Goal: Check status: Check status

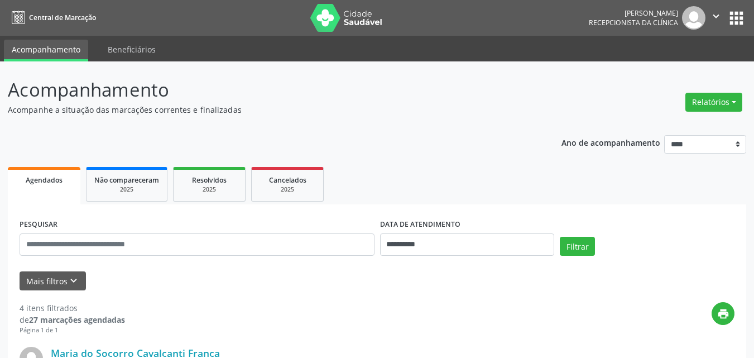
click at [386, 99] on p "Acompanhamento" at bounding box center [266, 90] width 517 height 28
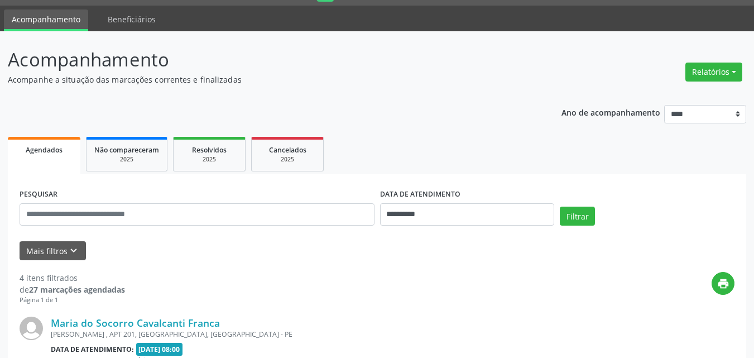
scroll to position [112, 0]
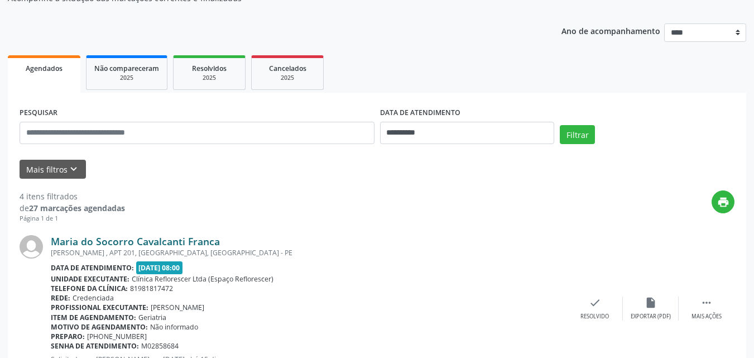
click at [166, 241] on link "Maria do Socorro Cavalcanti Franca" at bounding box center [135, 241] width 169 height 12
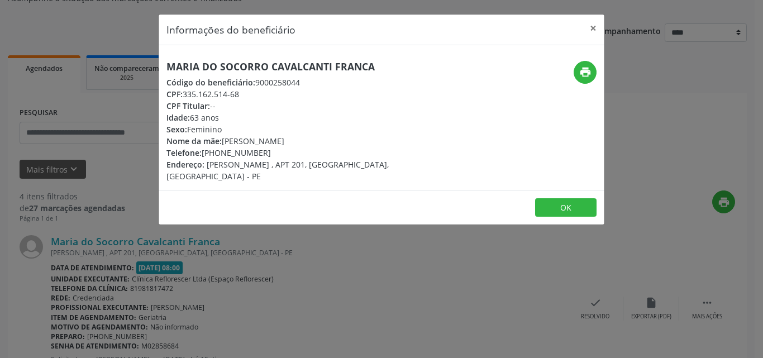
drag, startPoint x: 184, startPoint y: 94, endPoint x: 243, endPoint y: 95, distance: 59.2
click at [243, 95] on div "CPF: 335.162.514-68" at bounding box center [306, 94] width 281 height 12
copy div "335.162.514-68"
click at [550, 212] on button "OK" at bounding box center [565, 207] width 61 height 19
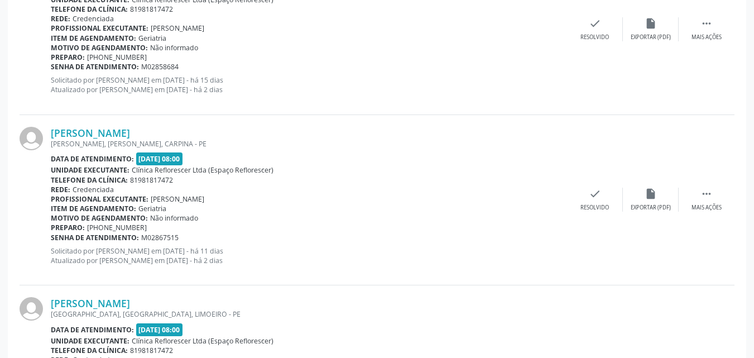
scroll to position [503, 0]
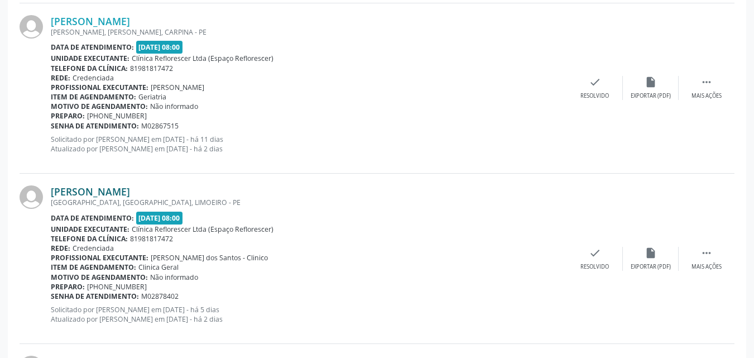
click at [104, 195] on link "Maria Jose da Silva Gomes" at bounding box center [90, 191] width 79 height 12
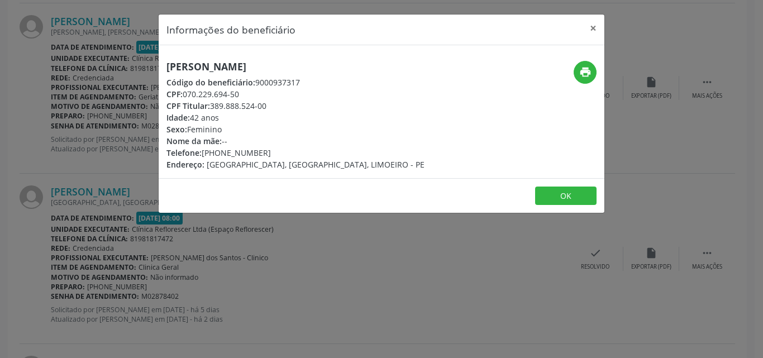
drag, startPoint x: 185, startPoint y: 94, endPoint x: 250, endPoint y: 94, distance: 65.3
click at [250, 94] on div "CPF: 070.229.694-50" at bounding box center [295, 94] width 258 height 12
copy div "070.229.694-50"
click at [554, 190] on button "OK" at bounding box center [565, 196] width 61 height 19
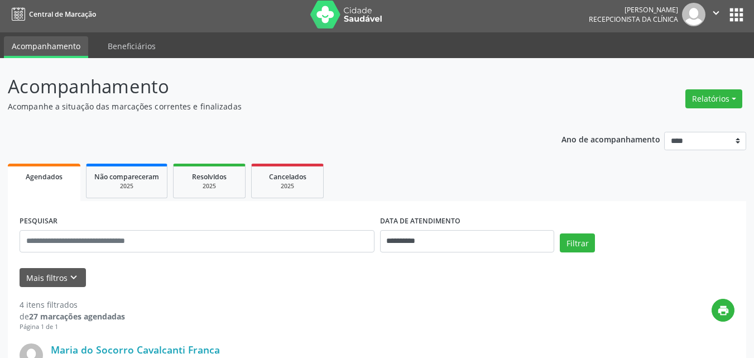
scroll to position [279, 0]
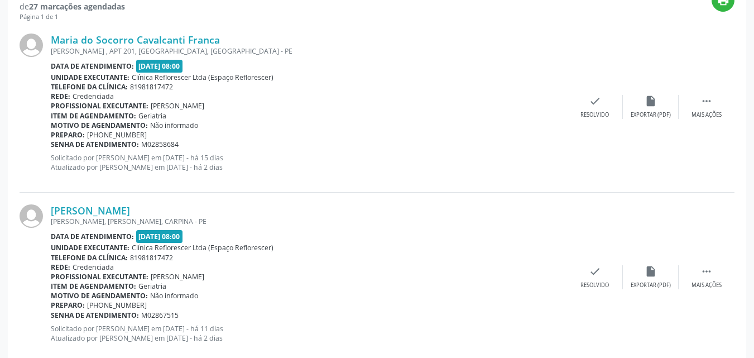
scroll to position [391, 0]
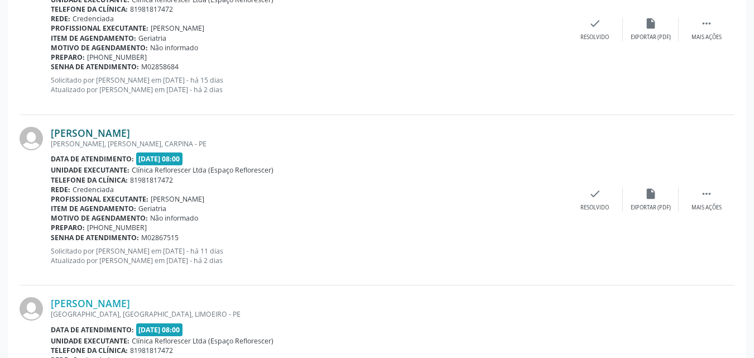
click at [130, 137] on link "[PERSON_NAME]" at bounding box center [90, 133] width 79 height 12
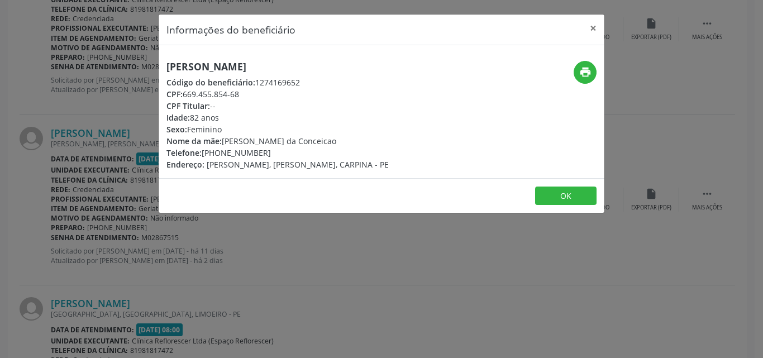
drag, startPoint x: 184, startPoint y: 94, endPoint x: 264, endPoint y: 94, distance: 79.3
click at [264, 94] on div "CPF: 669.455.854-68" at bounding box center [277, 94] width 222 height 12
copy div "669.455.854-68"
click at [573, 199] on button "OK" at bounding box center [565, 196] width 61 height 19
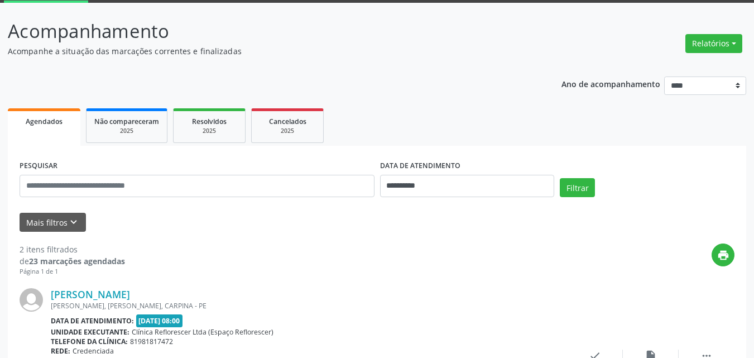
scroll to position [58, 0]
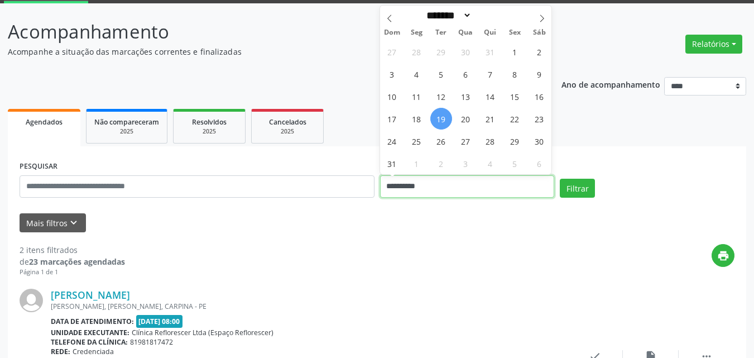
click at [485, 183] on input "**********" at bounding box center [467, 186] width 175 height 22
click at [464, 126] on span "20" at bounding box center [466, 119] width 22 height 22
type input "**********"
click at [467, 124] on span "20" at bounding box center [466, 119] width 22 height 22
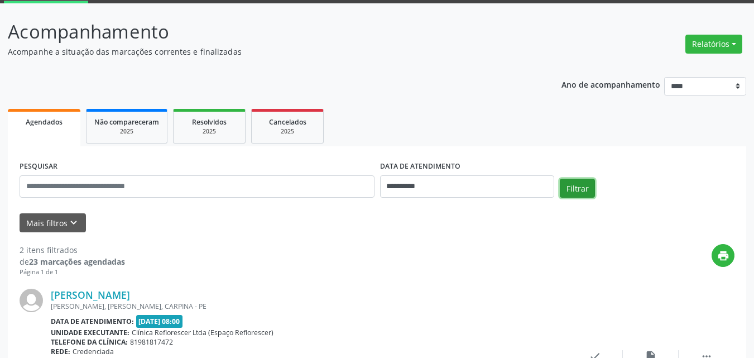
click at [572, 193] on button "Filtrar" at bounding box center [577, 188] width 35 height 19
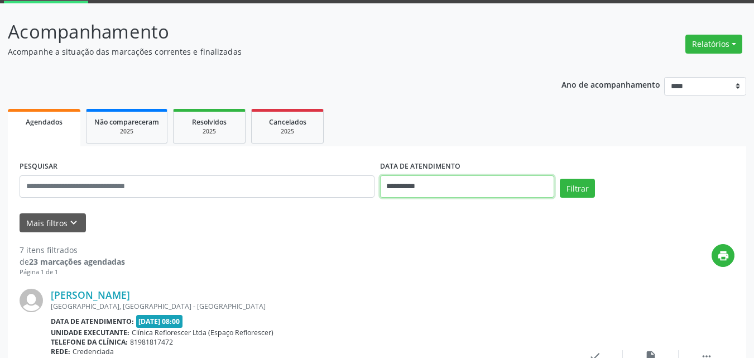
click at [497, 191] on input "**********" at bounding box center [467, 186] width 175 height 22
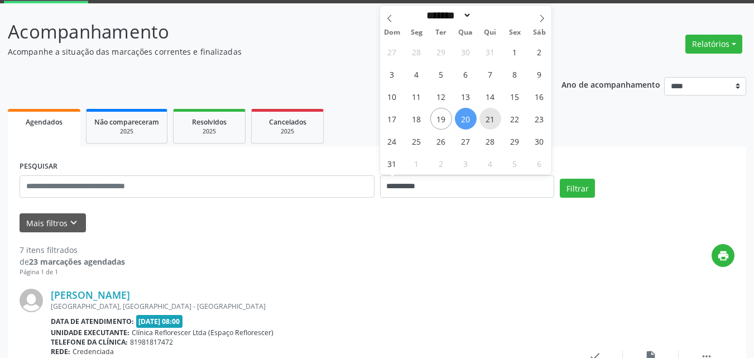
click at [487, 119] on span "21" at bounding box center [491, 119] width 22 height 22
type input "**********"
click at [487, 119] on span "21" at bounding box center [491, 119] width 22 height 22
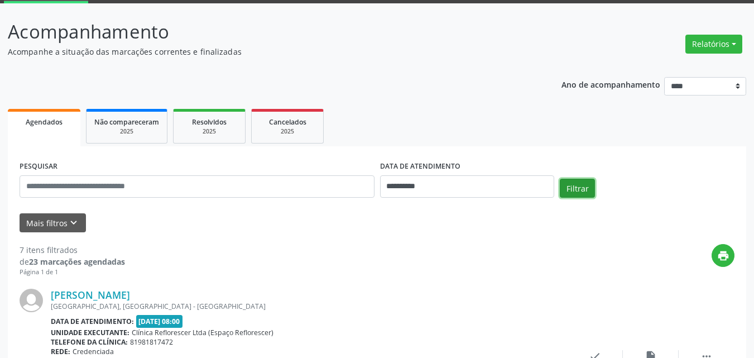
click at [577, 181] on button "Filtrar" at bounding box center [577, 188] width 35 height 19
click at [177, 250] on div "print" at bounding box center [430, 260] width 610 height 33
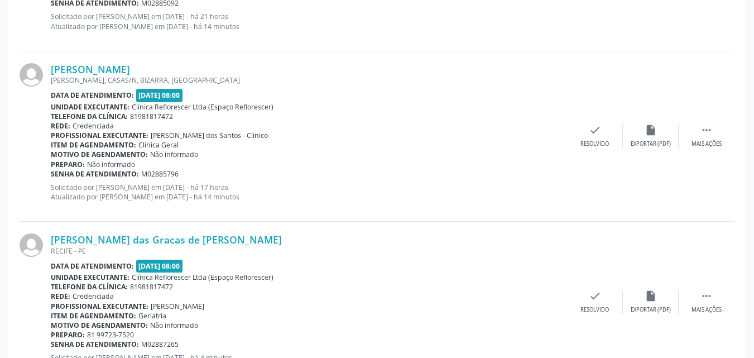
scroll to position [1010, 0]
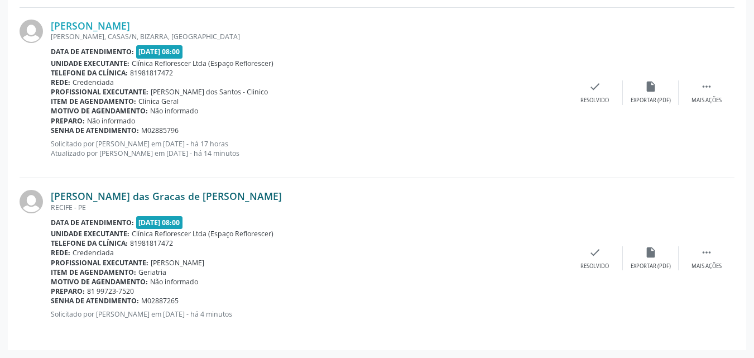
click at [89, 196] on link "Maria das Gracas de Arruda Barros" at bounding box center [166, 196] width 231 height 12
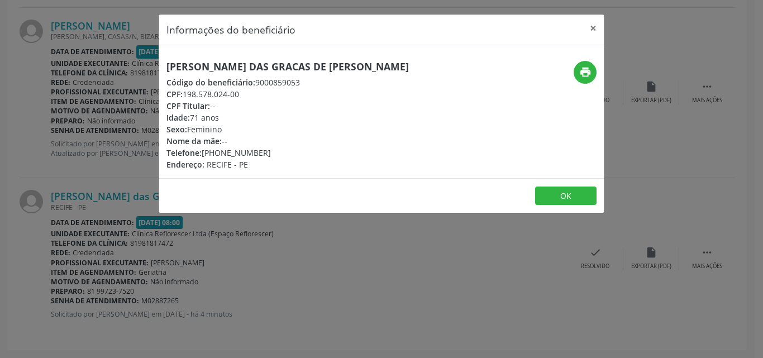
drag, startPoint x: 185, startPoint y: 93, endPoint x: 250, endPoint y: 93, distance: 64.8
click at [250, 93] on div "CPF: 198.578.024-00" at bounding box center [287, 94] width 242 height 12
copy div "198.578.024-00"
drag, startPoint x: 255, startPoint y: 79, endPoint x: 300, endPoint y: 83, distance: 44.8
click at [300, 83] on div "Código do beneficiário: 9000859053" at bounding box center [287, 82] width 242 height 12
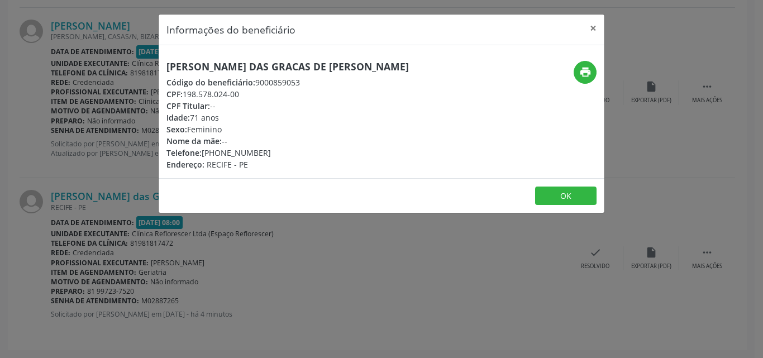
copy div "9000859053"
drag, startPoint x: 183, startPoint y: 93, endPoint x: 264, endPoint y: 94, distance: 80.4
click at [264, 94] on div "CPF: 198.578.024-00" at bounding box center [287, 94] width 242 height 12
copy div "198.578.024-00"
drag, startPoint x: 255, startPoint y: 82, endPoint x: 313, endPoint y: 83, distance: 58.6
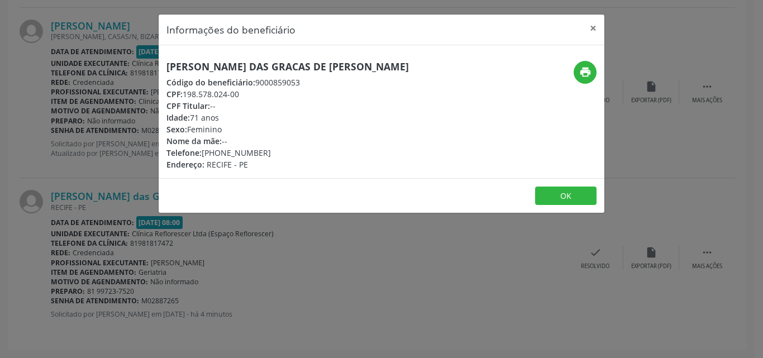
click at [313, 83] on div "Código do beneficiário: 9000859053" at bounding box center [287, 82] width 242 height 12
copy div "9000859053"
click at [573, 206] on footer "OK" at bounding box center [382, 195] width 446 height 35
click at [556, 193] on button "OK" at bounding box center [565, 196] width 61 height 19
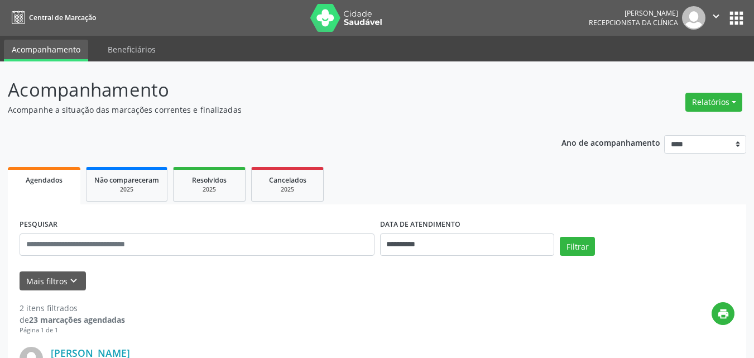
click at [420, 89] on p "Acompanhamento" at bounding box center [266, 90] width 517 height 28
click at [460, 242] on input "**********" at bounding box center [467, 244] width 175 height 22
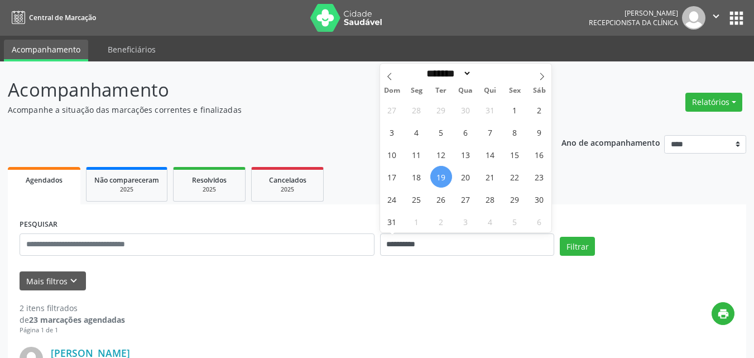
click at [438, 177] on span "19" at bounding box center [442, 177] width 22 height 22
type input "**********"
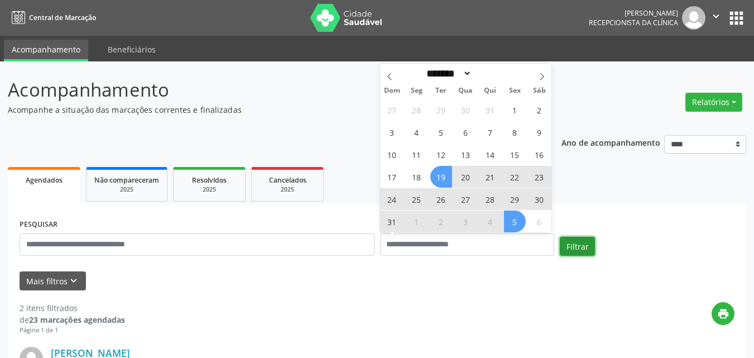
click at [582, 245] on button "Filtrar" at bounding box center [577, 246] width 35 height 19
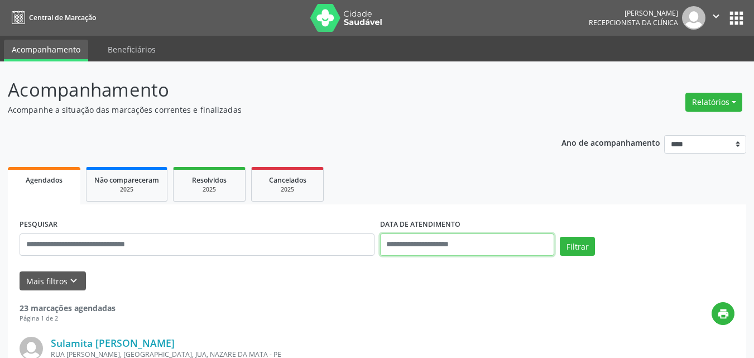
click at [424, 243] on input "text" at bounding box center [467, 244] width 175 height 22
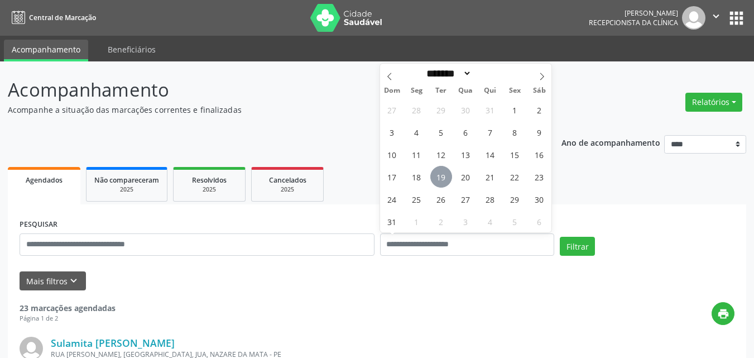
click at [442, 181] on span "19" at bounding box center [442, 177] width 22 height 22
type input "**********"
click at [442, 181] on span "19" at bounding box center [442, 177] width 22 height 22
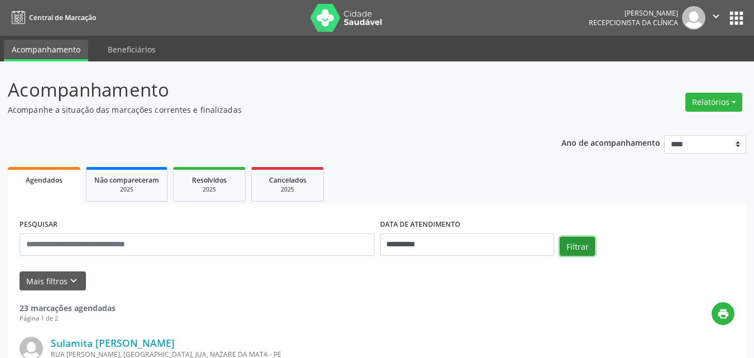
click at [574, 251] on button "Filtrar" at bounding box center [577, 246] width 35 height 19
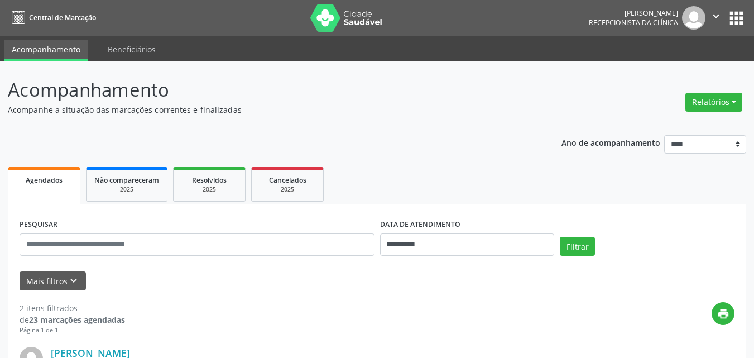
click at [476, 176] on ul "Agendados Não compareceram 2025 Resolvidos 2025 Cancelados 2025" at bounding box center [377, 184] width 739 height 40
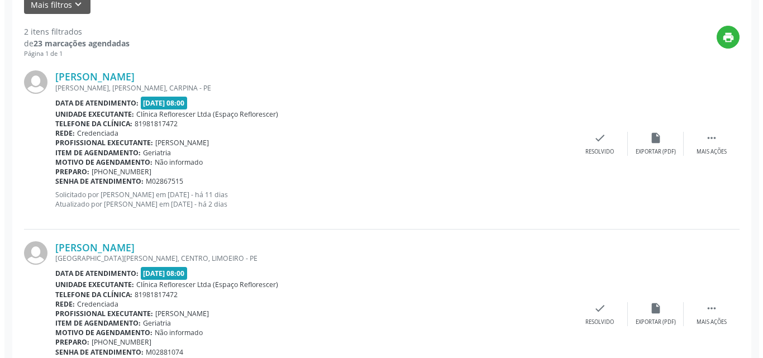
scroll to position [279, 0]
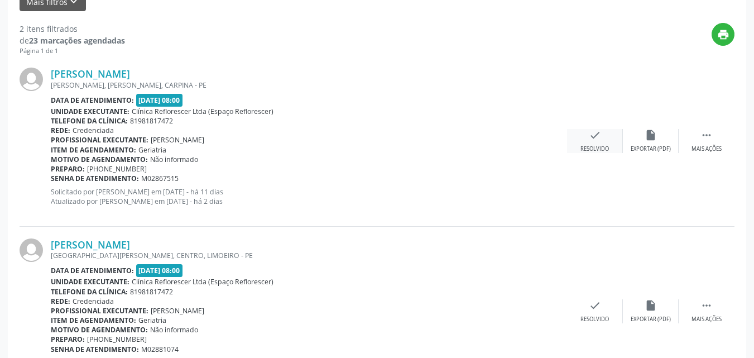
click at [595, 143] on div "check Resolvido" at bounding box center [595, 141] width 56 height 24
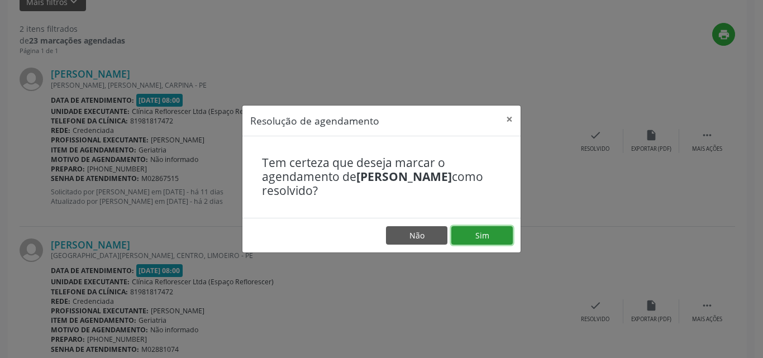
click at [475, 233] on button "Sim" at bounding box center [481, 235] width 61 height 19
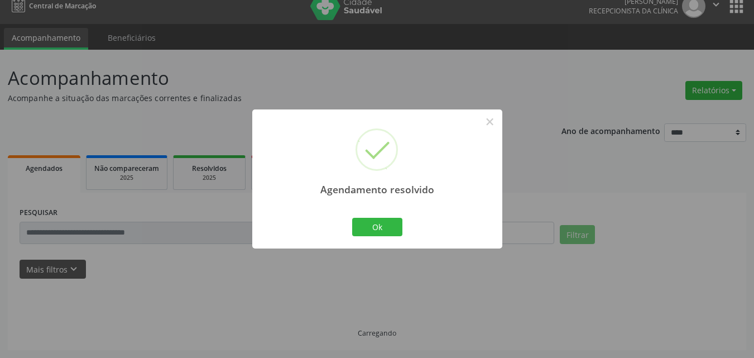
scroll to position [167, 0]
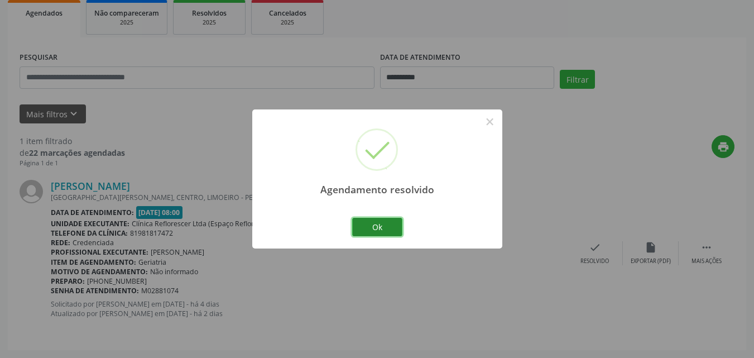
click at [379, 227] on button "Ok" at bounding box center [377, 227] width 50 height 19
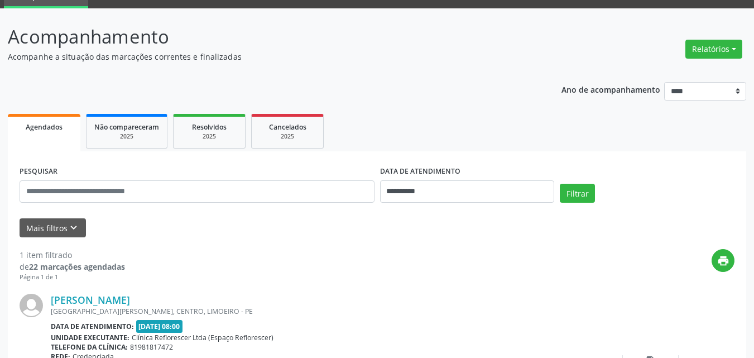
scroll to position [167, 0]
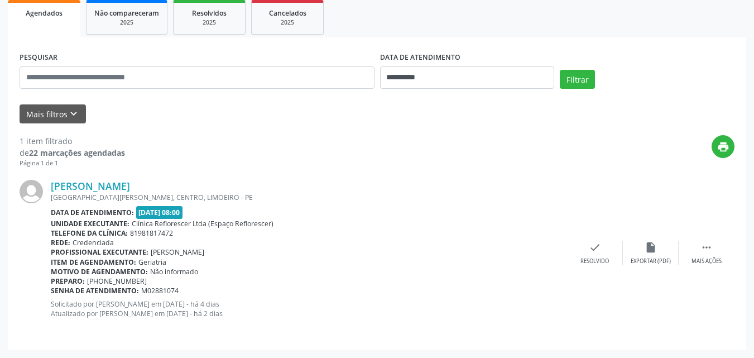
click at [467, 166] on div "print" at bounding box center [430, 151] width 610 height 33
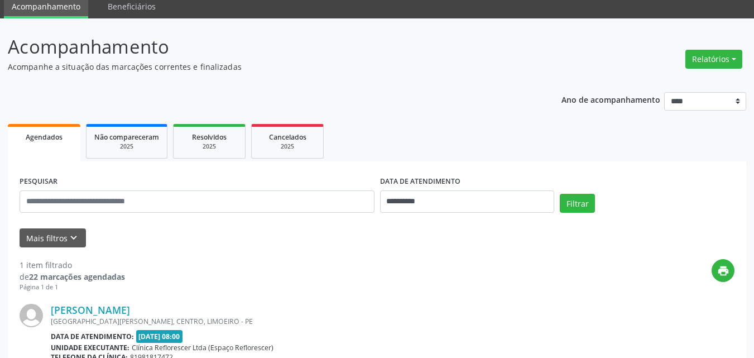
scroll to position [167, 0]
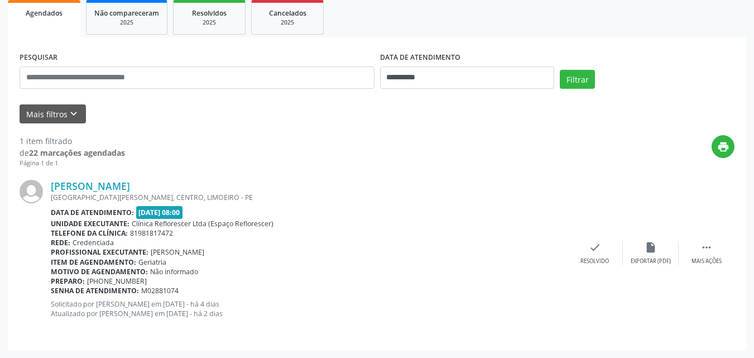
click at [327, 155] on div "print" at bounding box center [430, 151] width 610 height 33
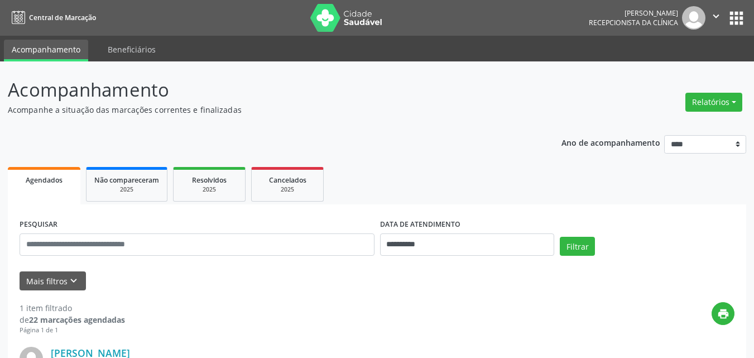
click at [425, 116] on div "**********" at bounding box center [377, 296] width 739 height 441
click at [350, 114] on p "Acompanhe a situação das marcações correntes e finalizadas" at bounding box center [266, 110] width 517 height 12
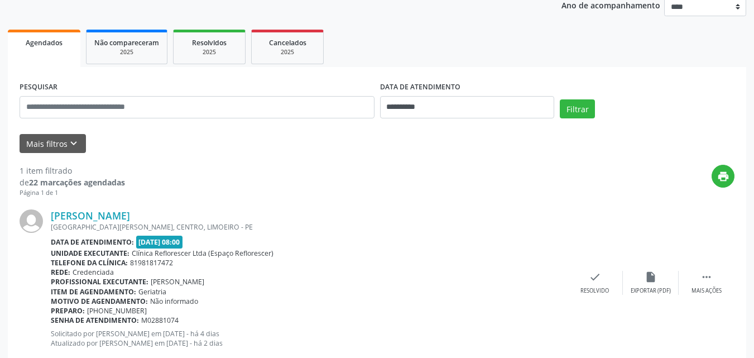
scroll to position [167, 0]
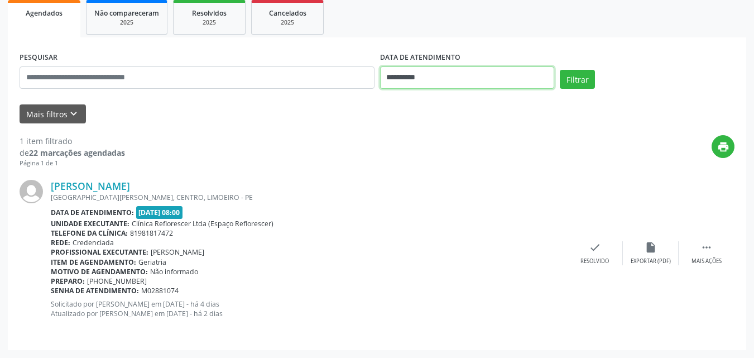
click at [401, 75] on input "**********" at bounding box center [467, 77] width 175 height 22
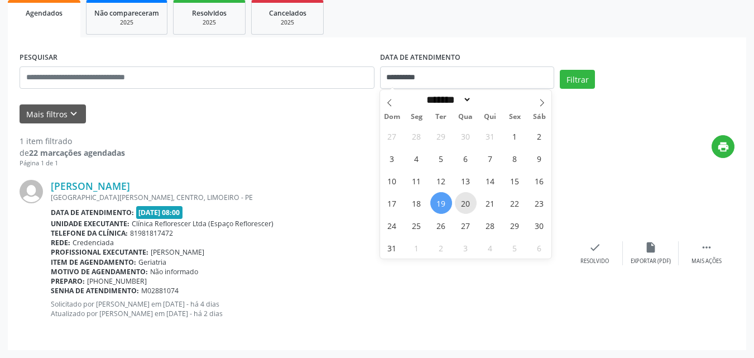
click at [466, 207] on span "20" at bounding box center [466, 203] width 22 height 22
type input "**********"
click at [465, 211] on span "20" at bounding box center [466, 203] width 22 height 22
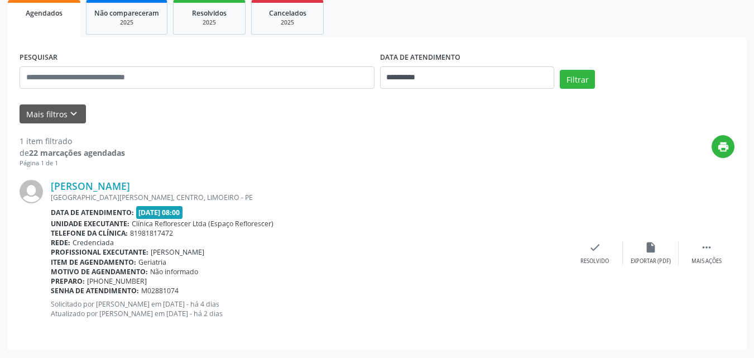
click at [465, 211] on div "Data de atendimento: 19/08/2025 - 08:00" at bounding box center [309, 212] width 517 height 13
drag, startPoint x: 562, startPoint y: 80, endPoint x: 564, endPoint y: 73, distance: 7.1
click at [562, 78] on button "Filtrar" at bounding box center [577, 79] width 35 height 19
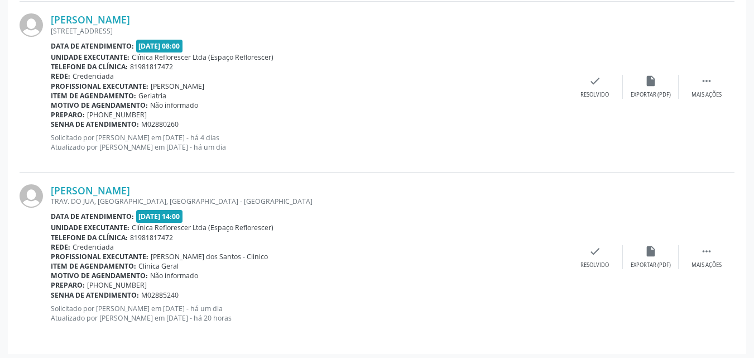
scroll to position [1190, 0]
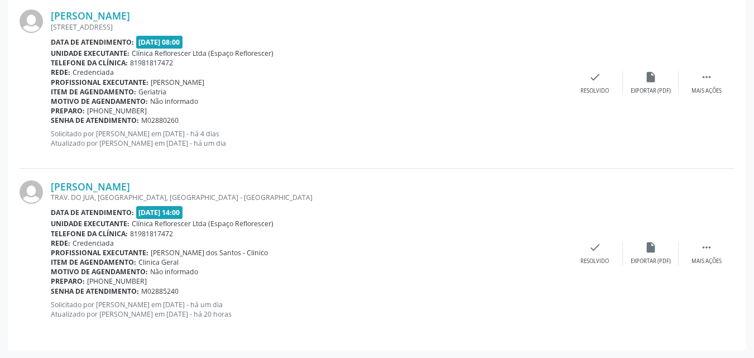
click at [465, 210] on div "Data de atendimento: 20/08/2025 - 14:00" at bounding box center [309, 212] width 517 height 13
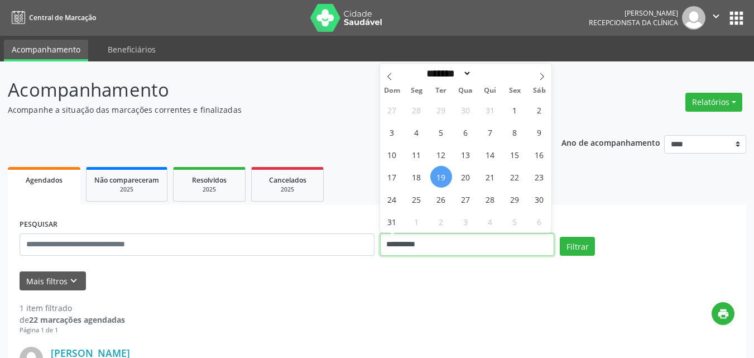
click at [472, 243] on input "**********" at bounding box center [467, 244] width 175 height 22
click at [467, 175] on span "20" at bounding box center [466, 177] width 22 height 22
type input "**********"
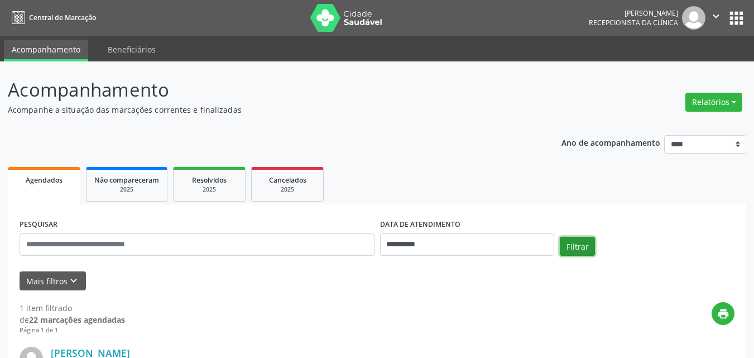
click at [586, 247] on button "Filtrar" at bounding box center [577, 246] width 35 height 19
click at [389, 118] on div "**********" at bounding box center [377, 296] width 739 height 441
